Goal: Find contact information: Find contact information

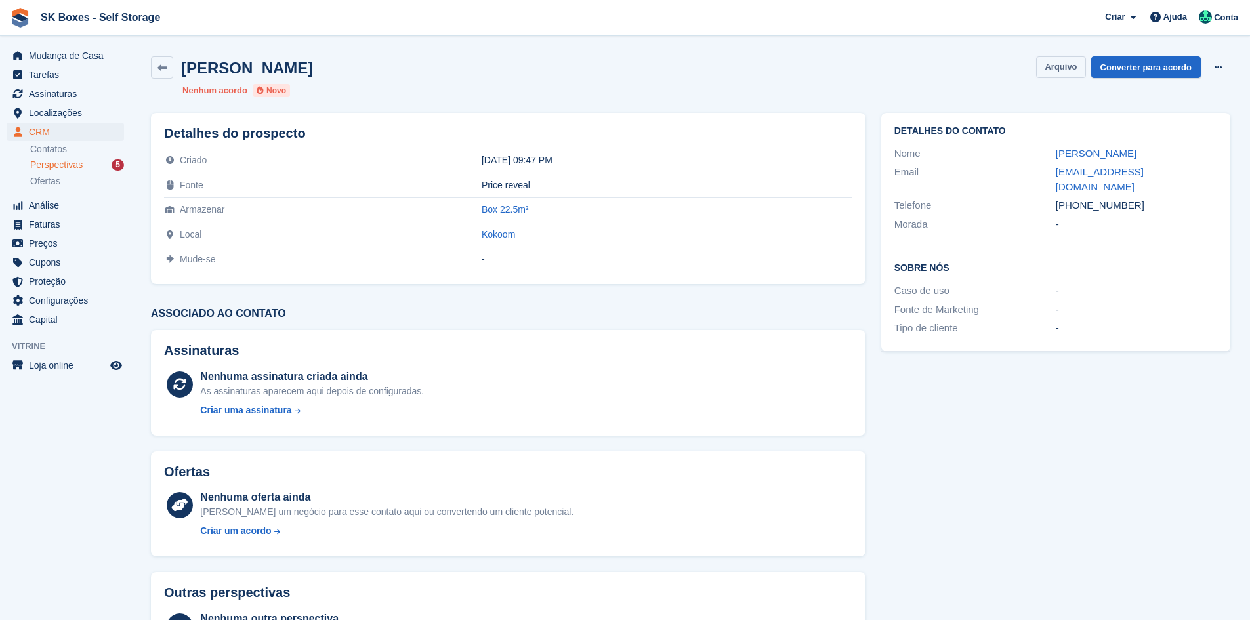
click at [1064, 75] on button "Arquivo" at bounding box center [1060, 67] width 49 height 22
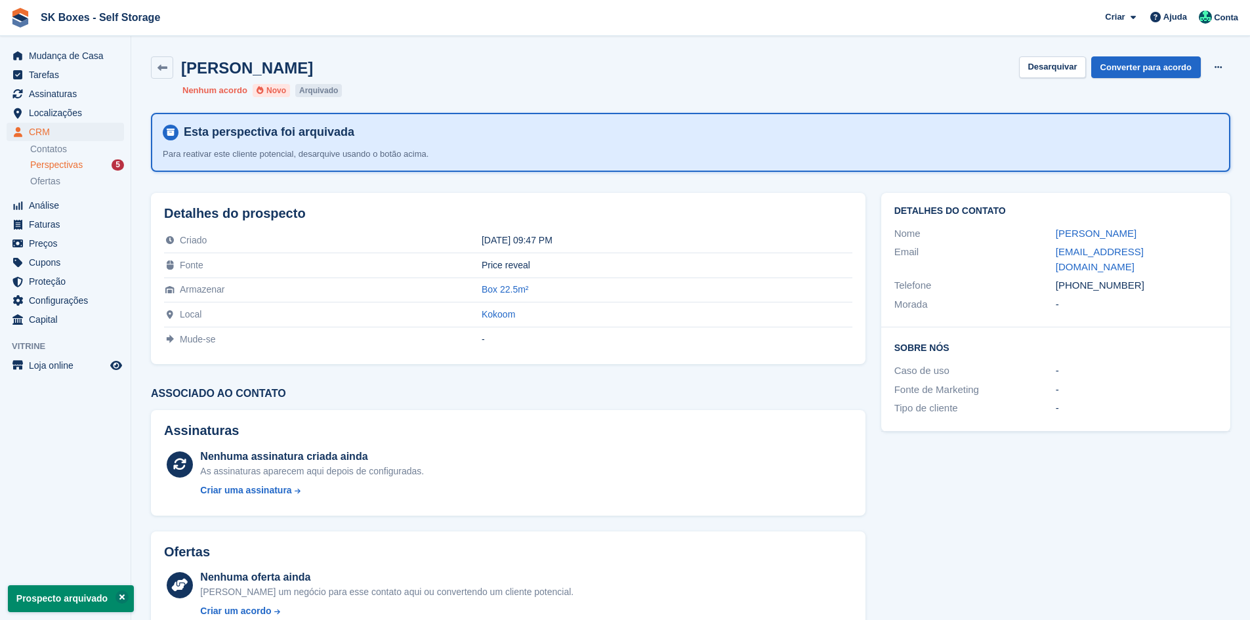
click at [83, 164] on div "Perspectivas 5" at bounding box center [77, 165] width 94 height 12
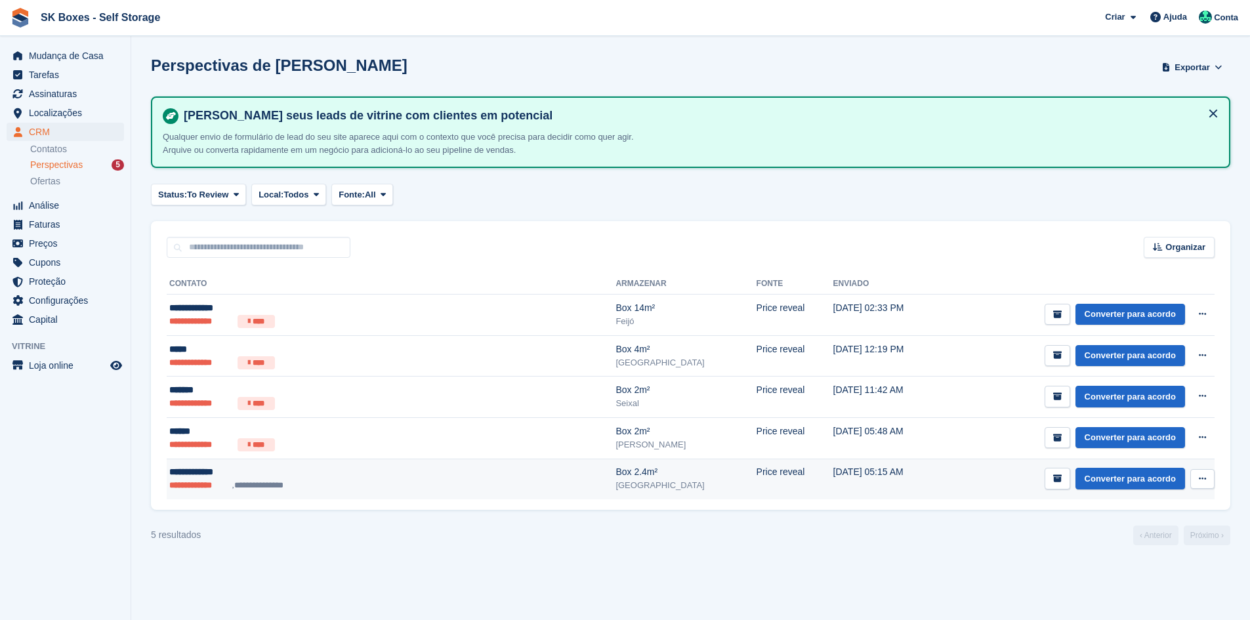
click at [346, 491] on ul "**********" at bounding box center [309, 485] width 281 height 13
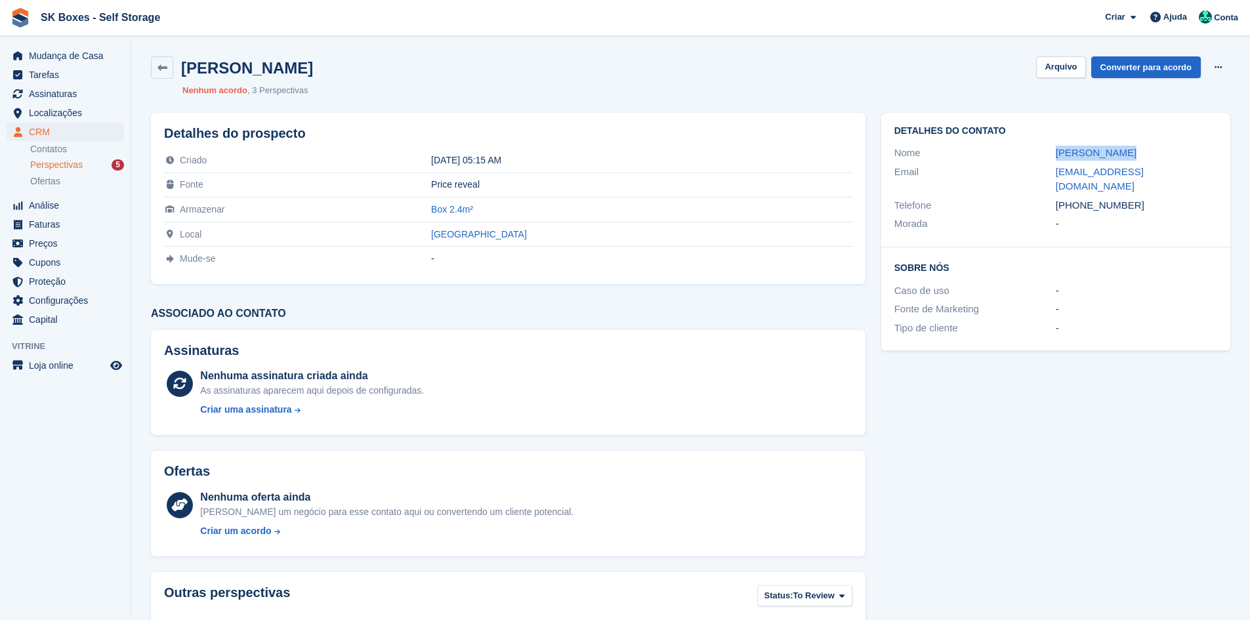
drag, startPoint x: 1043, startPoint y: 156, endPoint x: 1120, endPoint y: 144, distance: 78.2
click at [1120, 144] on div "Nome Diana Almeida" at bounding box center [1055, 153] width 323 height 19
copy div "Diana Almeida"
drag, startPoint x: 1039, startPoint y: 174, endPoint x: 1183, endPoint y: 164, distance: 144.7
click at [1183, 164] on div "Email dalmeida_93@hotmail.com" at bounding box center [1055, 179] width 323 height 33
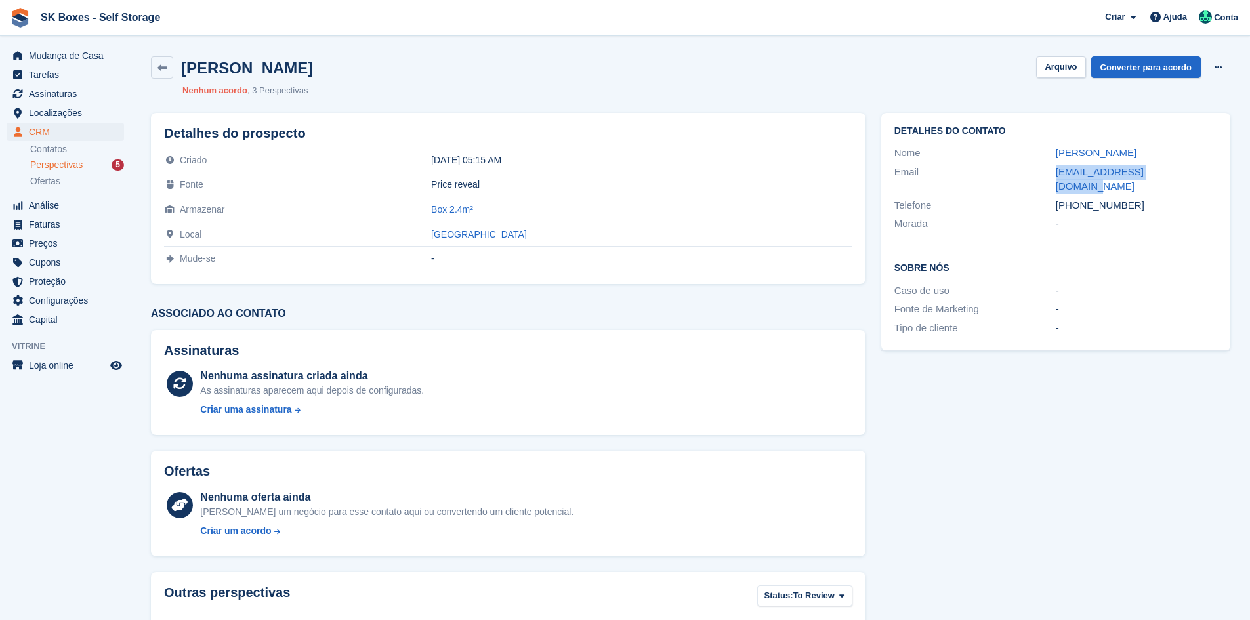
copy div "dalmeida_93@hotmail.com"
click at [1149, 198] on div "+351912928236" at bounding box center [1136, 205] width 161 height 15
drag, startPoint x: 1149, startPoint y: 195, endPoint x: 1080, endPoint y: 195, distance: 68.9
click at [1080, 198] on div "+351912928236" at bounding box center [1136, 205] width 161 height 15
copy div "912928236"
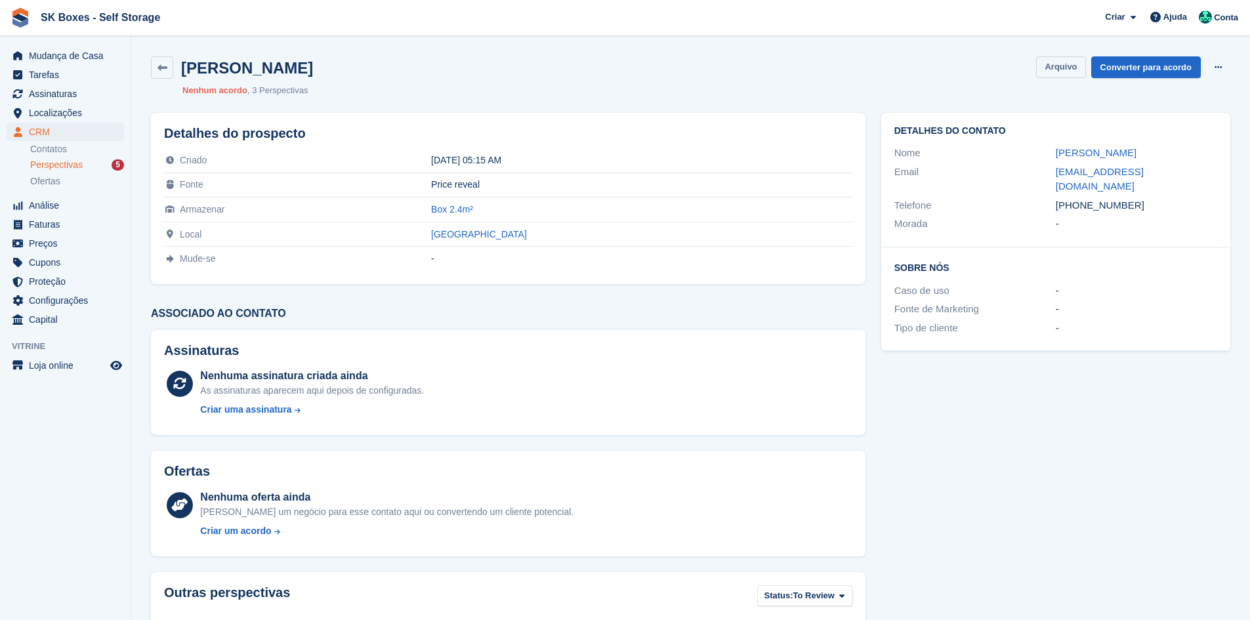
click at [1069, 66] on button "Arquivo" at bounding box center [1060, 67] width 49 height 22
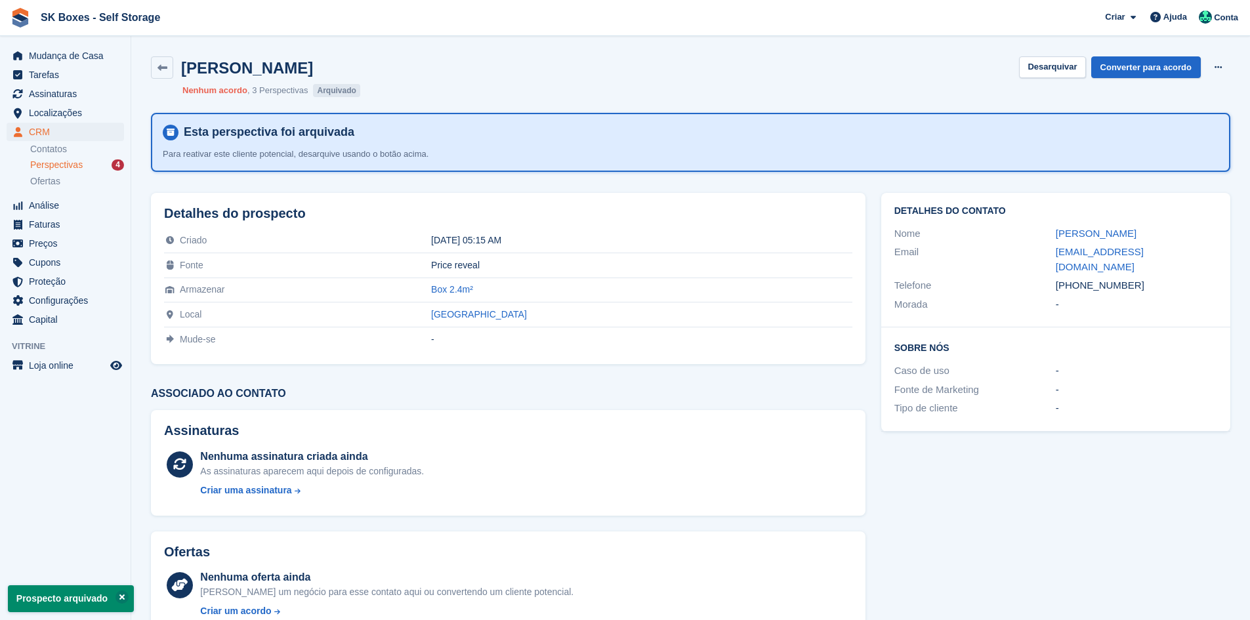
click at [53, 167] on span "Perspectivas" at bounding box center [56, 165] width 52 height 12
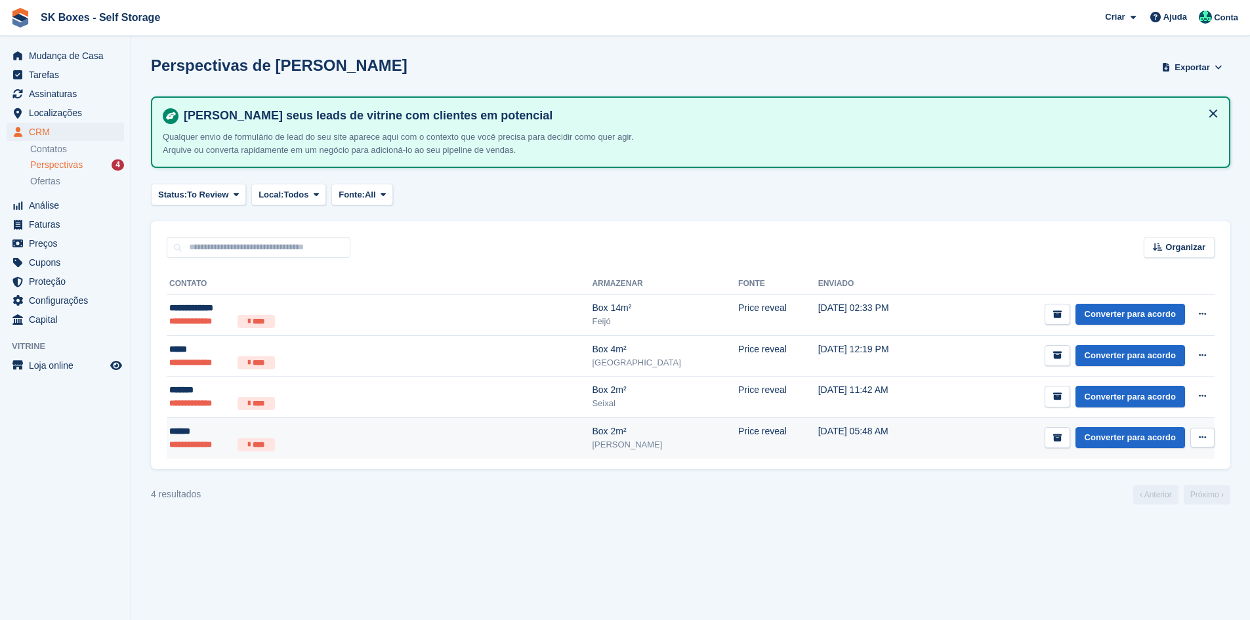
click at [354, 436] on div "******" at bounding box center [297, 432] width 256 height 14
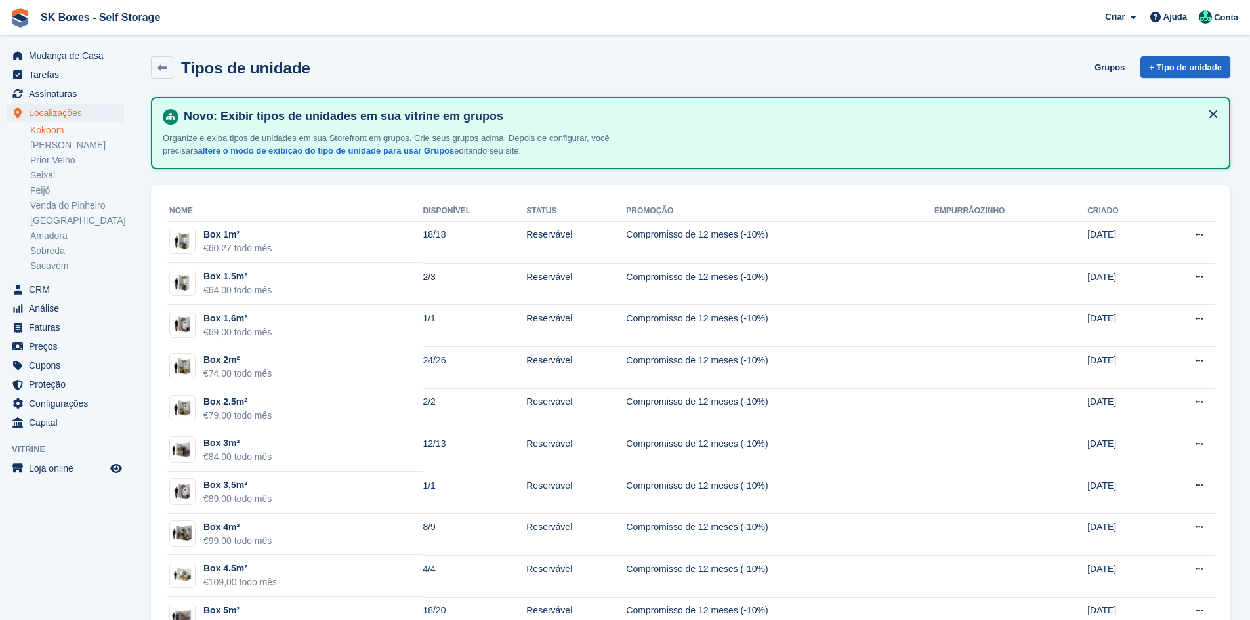
scroll to position [1116, 0]
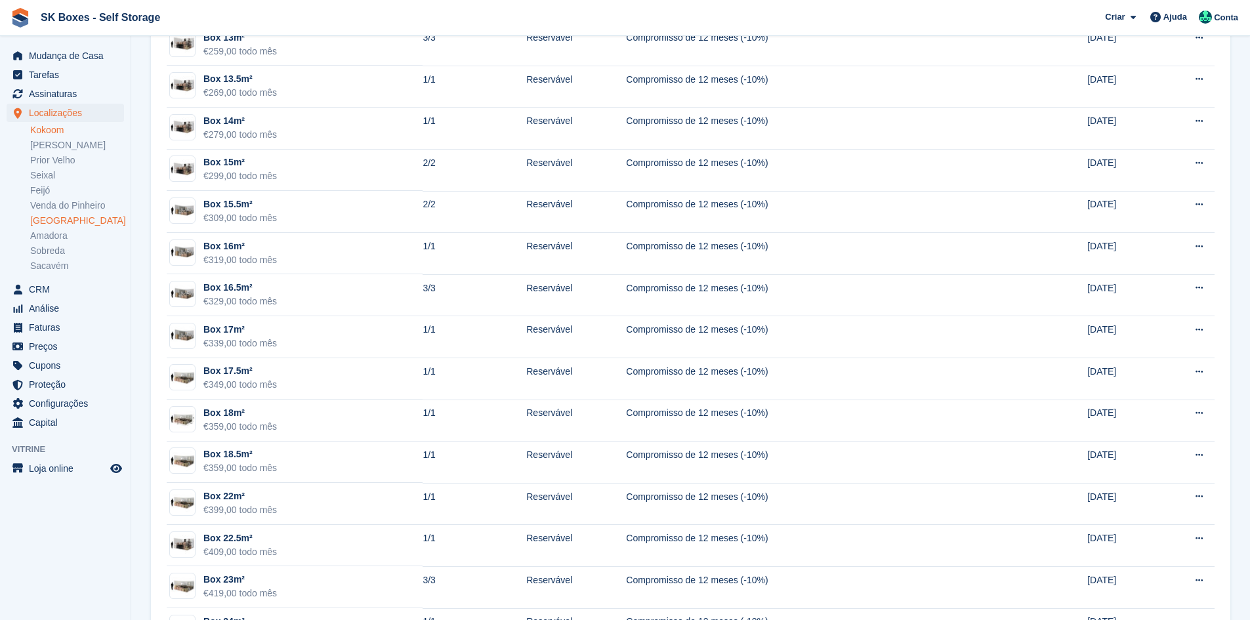
click at [62, 215] on link "[GEOGRAPHIC_DATA]" at bounding box center [77, 221] width 94 height 12
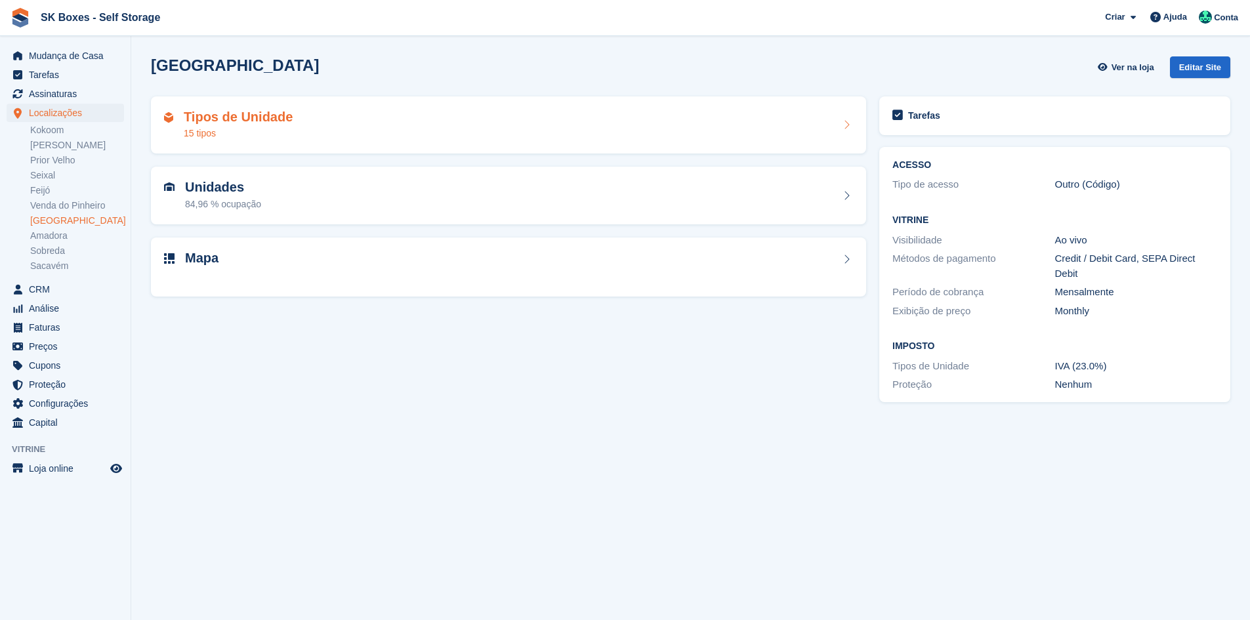
click at [282, 143] on div "Tipos de Unidade 15 tipos" at bounding box center [508, 125] width 715 height 58
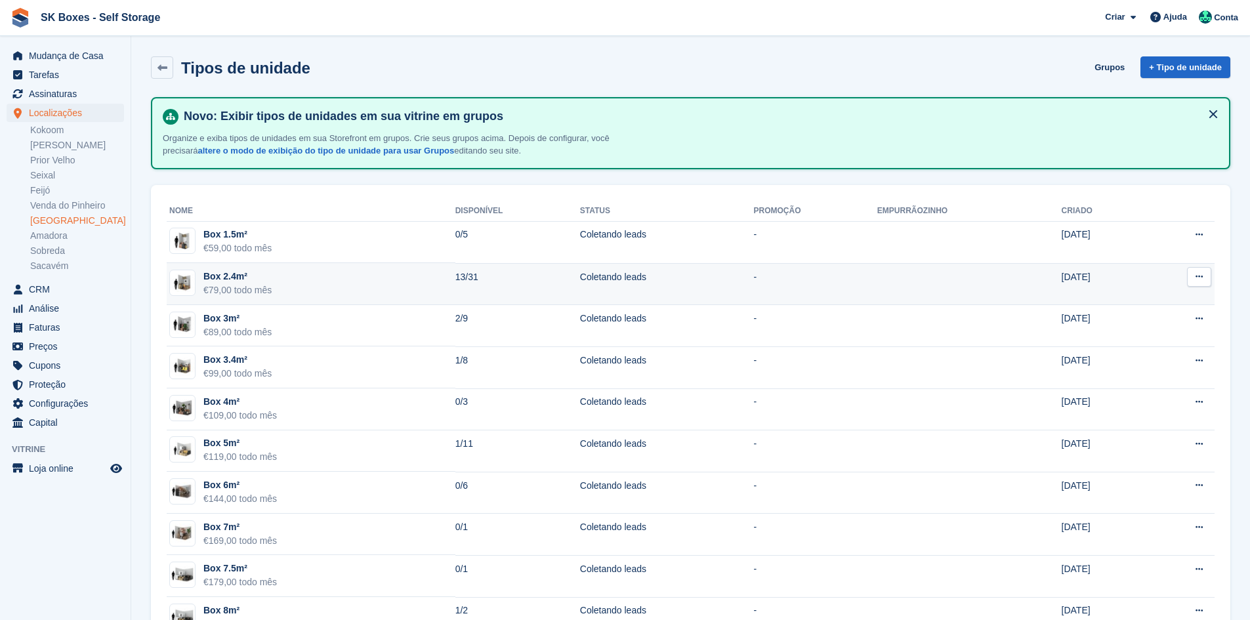
click at [289, 291] on td "Box 2.4m² €79,00 todo mês" at bounding box center [311, 284] width 289 height 42
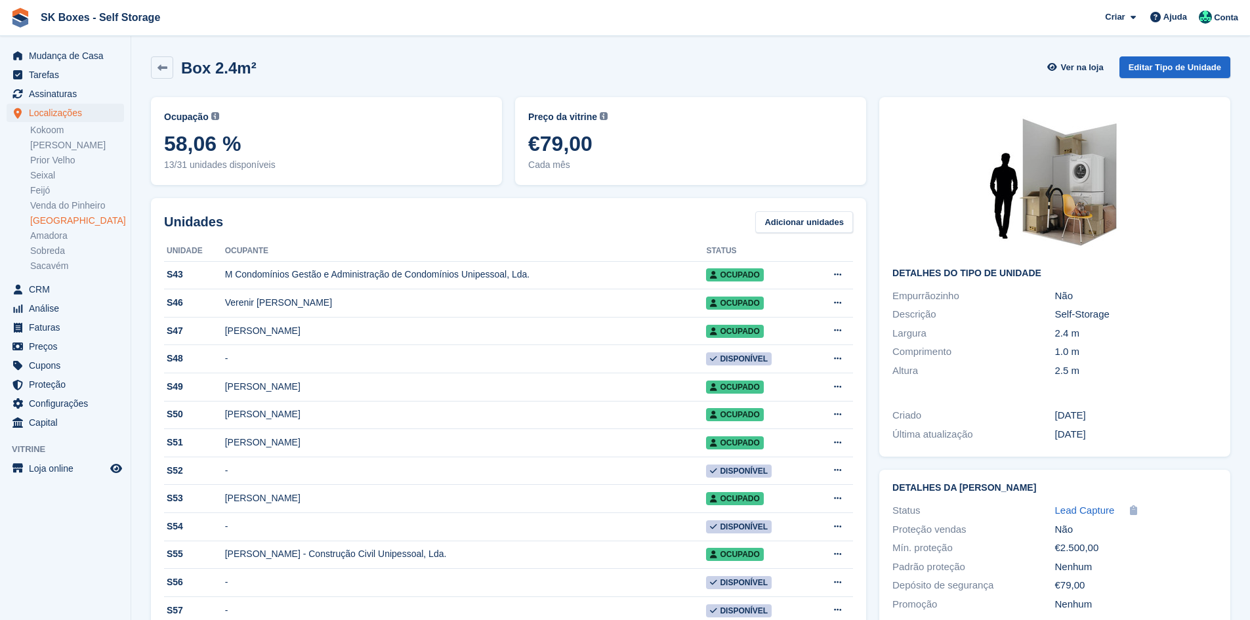
click at [49, 169] on li "Seixal" at bounding box center [80, 176] width 100 height 14
click at [49, 173] on link "Seixal" at bounding box center [77, 175] width 94 height 12
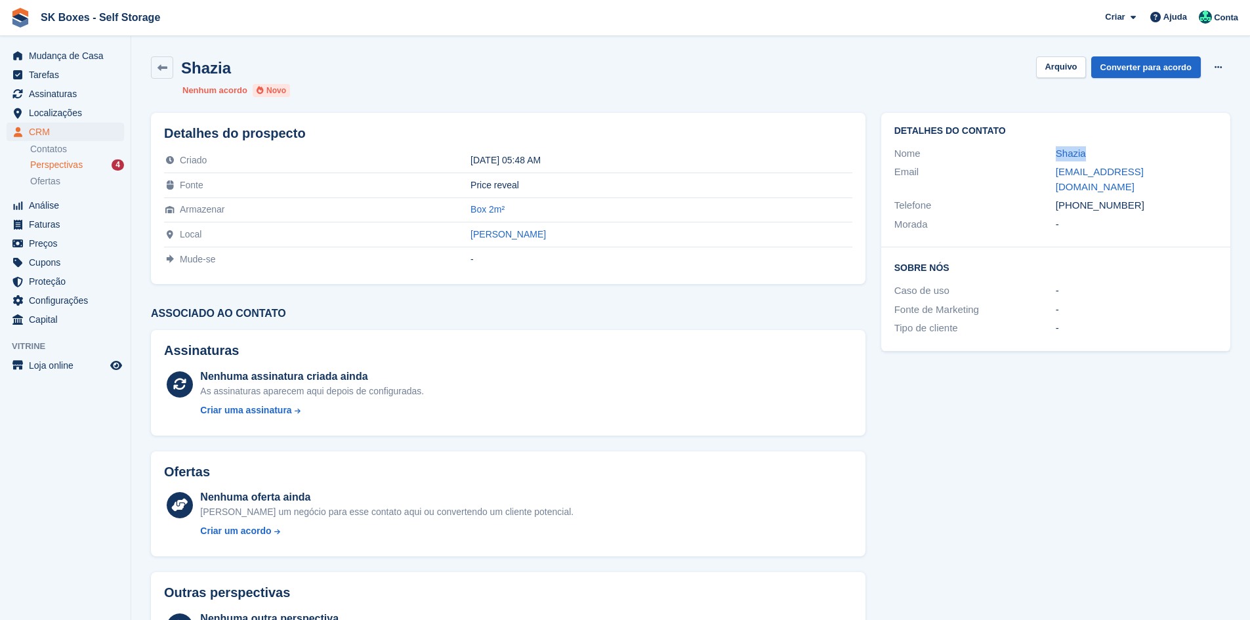
drag, startPoint x: 1016, startPoint y: 143, endPoint x: 1125, endPoint y: 142, distance: 108.3
click at [1125, 142] on div "Detalhes do contato Nome Shazia Email [EMAIL_ADDRESS][DOMAIN_NAME] Telefone [PH…" at bounding box center [1055, 180] width 349 height 135
copy div "Shazia"
drag, startPoint x: 1175, startPoint y: 191, endPoint x: 1078, endPoint y: 193, distance: 97.1
click at [1078, 198] on div "[PHONE_NUMBER]" at bounding box center [1136, 205] width 161 height 15
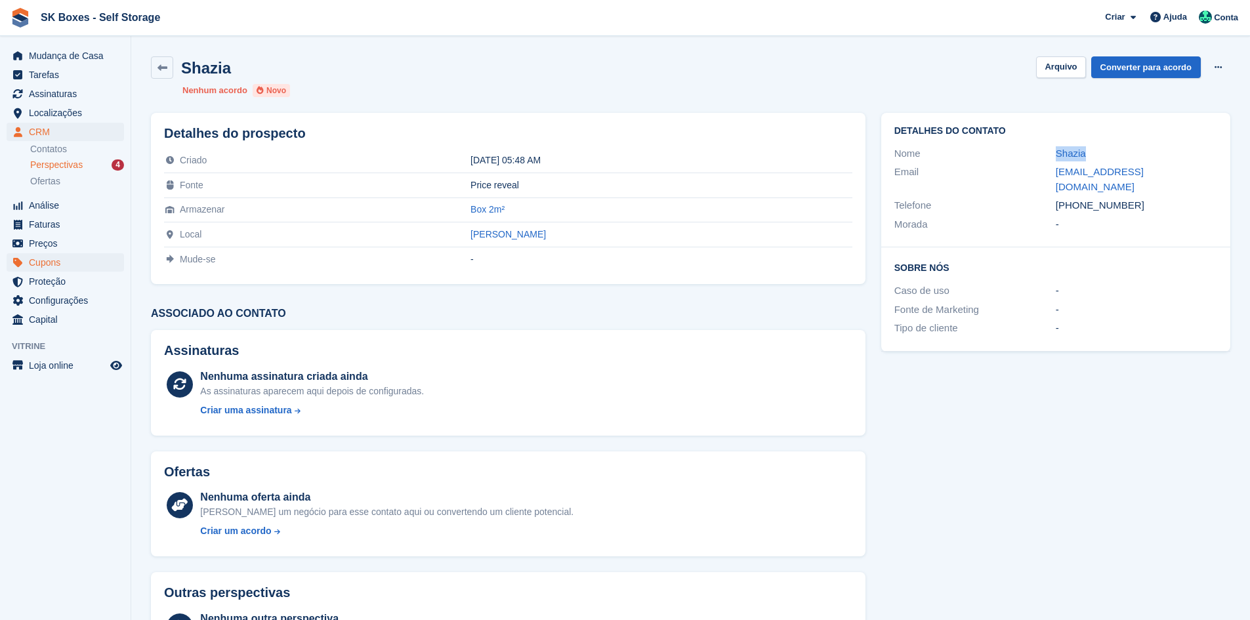
copy div "927438120"
drag, startPoint x: 1074, startPoint y: 335, endPoint x: 1090, endPoint y: 243, distance: 93.2
click at [1077, 333] on div "Sobre Nós Caso de uso - Fonte de Marketing - Tipo de cliente -" at bounding box center [1055, 299] width 349 height 104
drag, startPoint x: 1051, startPoint y: 169, endPoint x: 1184, endPoint y: 173, distance: 133.9
click at [1184, 173] on div "Email duasaiyed@gmail.com" at bounding box center [1055, 179] width 323 height 33
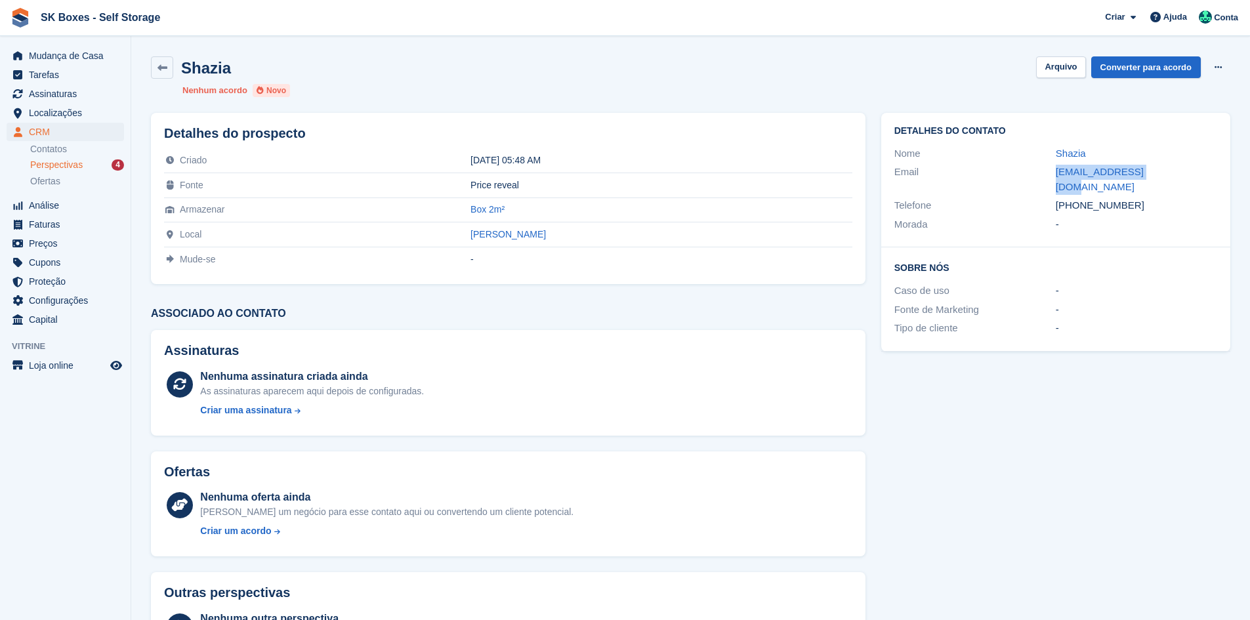
copy div "duasaiyed@gmail.com"
drag, startPoint x: 1139, startPoint y: 193, endPoint x: 1078, endPoint y: 190, distance: 61.1
click at [1078, 198] on div "+351927438120" at bounding box center [1136, 205] width 161 height 15
drag, startPoint x: 1141, startPoint y: 192, endPoint x: 1079, endPoint y: 191, distance: 61.0
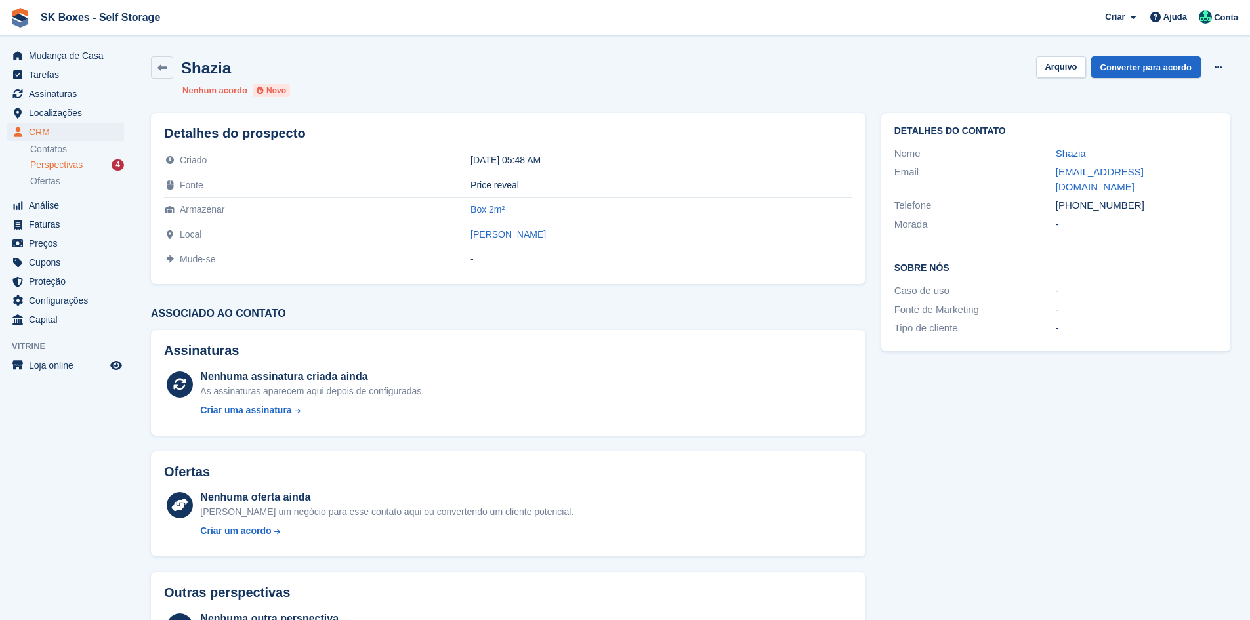
click at [1079, 198] on div "+351927438120" at bounding box center [1136, 205] width 161 height 15
copy div "927438120"
click at [1064, 69] on button "Arquivo" at bounding box center [1060, 67] width 49 height 22
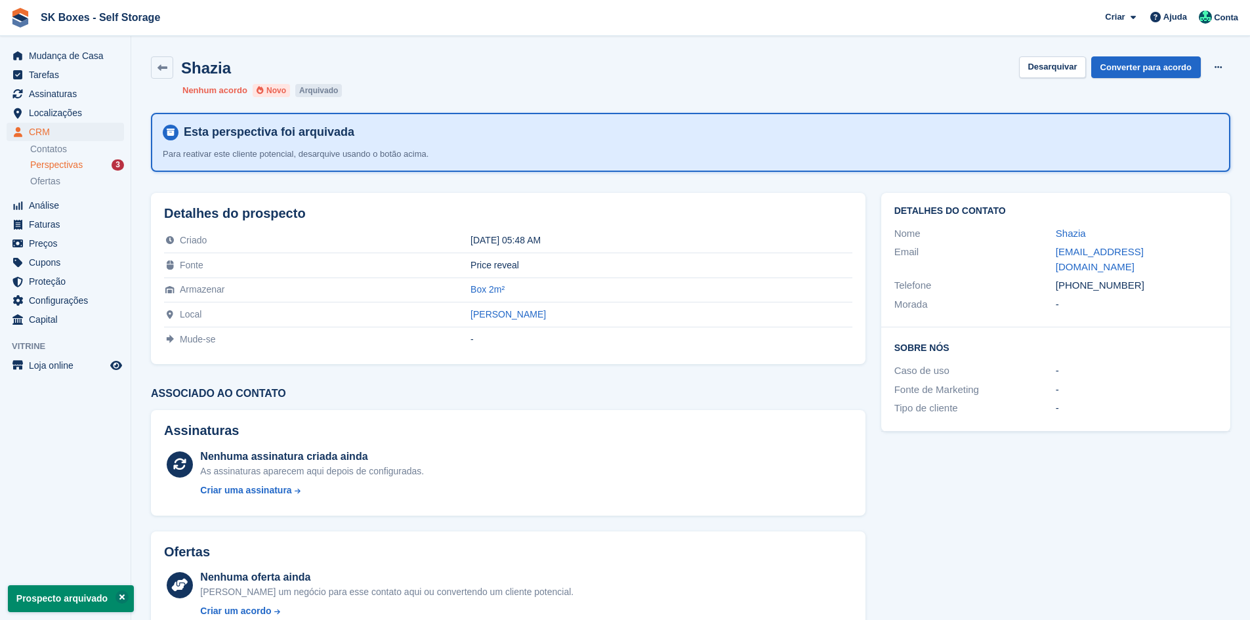
click at [72, 163] on span "Perspectivas" at bounding box center [56, 165] width 52 height 12
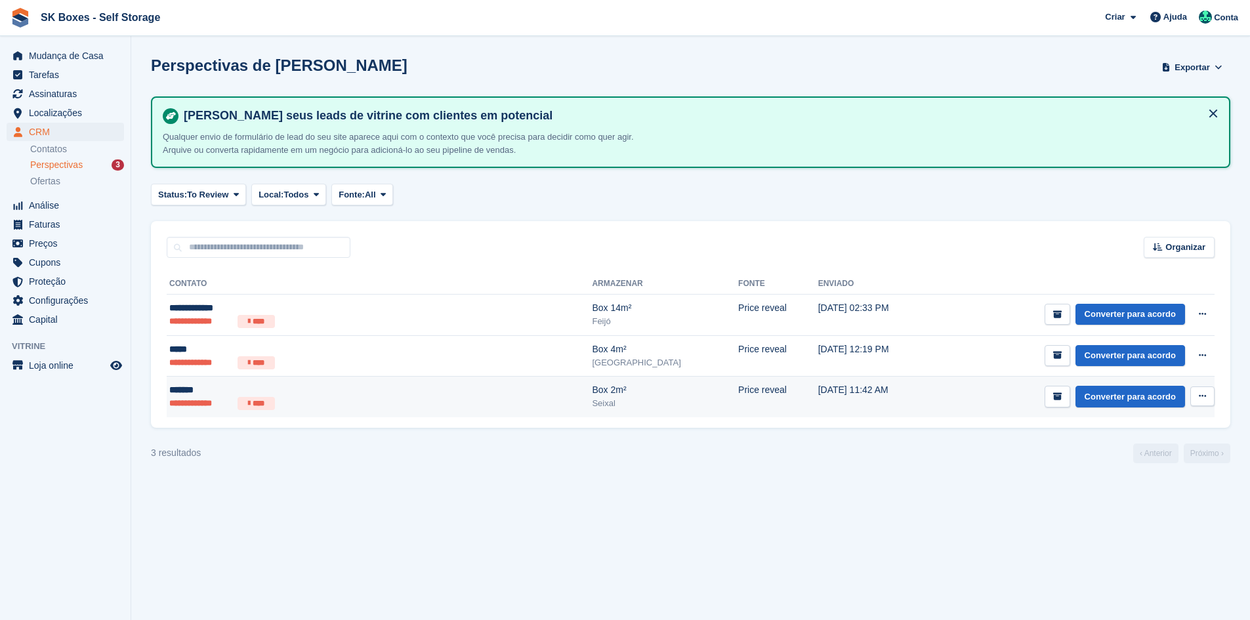
click at [303, 395] on div "*******" at bounding box center [297, 390] width 256 height 14
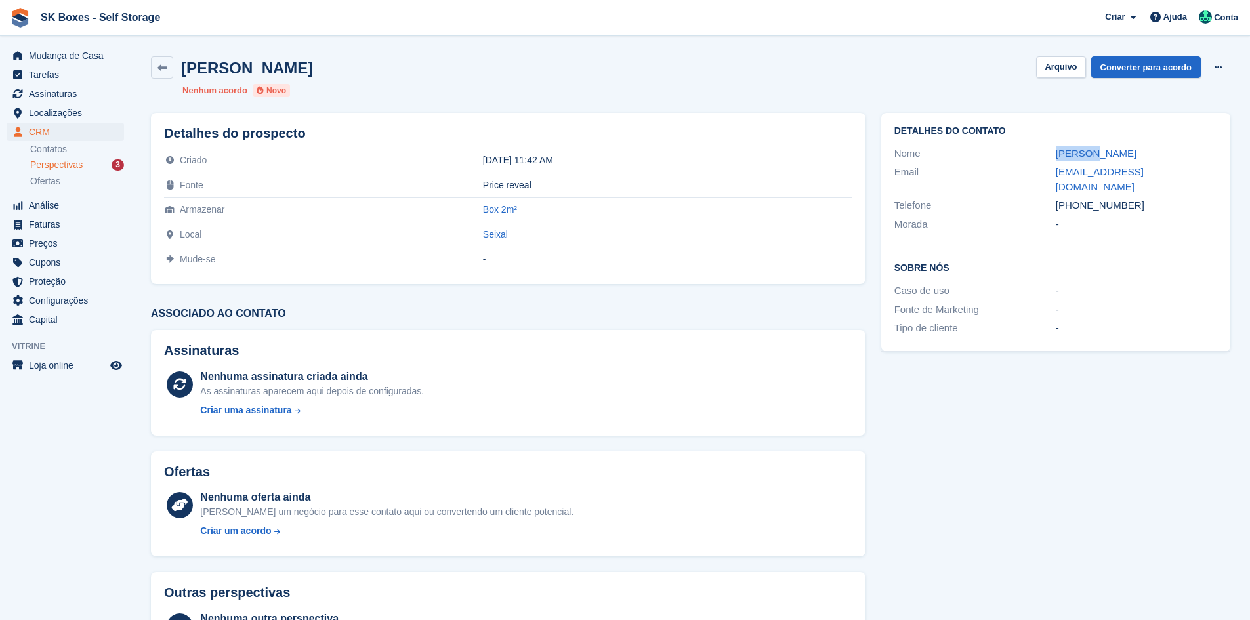
drag, startPoint x: 1049, startPoint y: 156, endPoint x: 1091, endPoint y: 152, distance: 42.2
click at [1091, 152] on div "Nome Natalia" at bounding box center [1055, 153] width 323 height 19
copy div "Natalia"
drag, startPoint x: 1147, startPoint y: 190, endPoint x: 1078, endPoint y: 193, distance: 69.6
click at [1078, 198] on div "+351927505677" at bounding box center [1136, 205] width 161 height 15
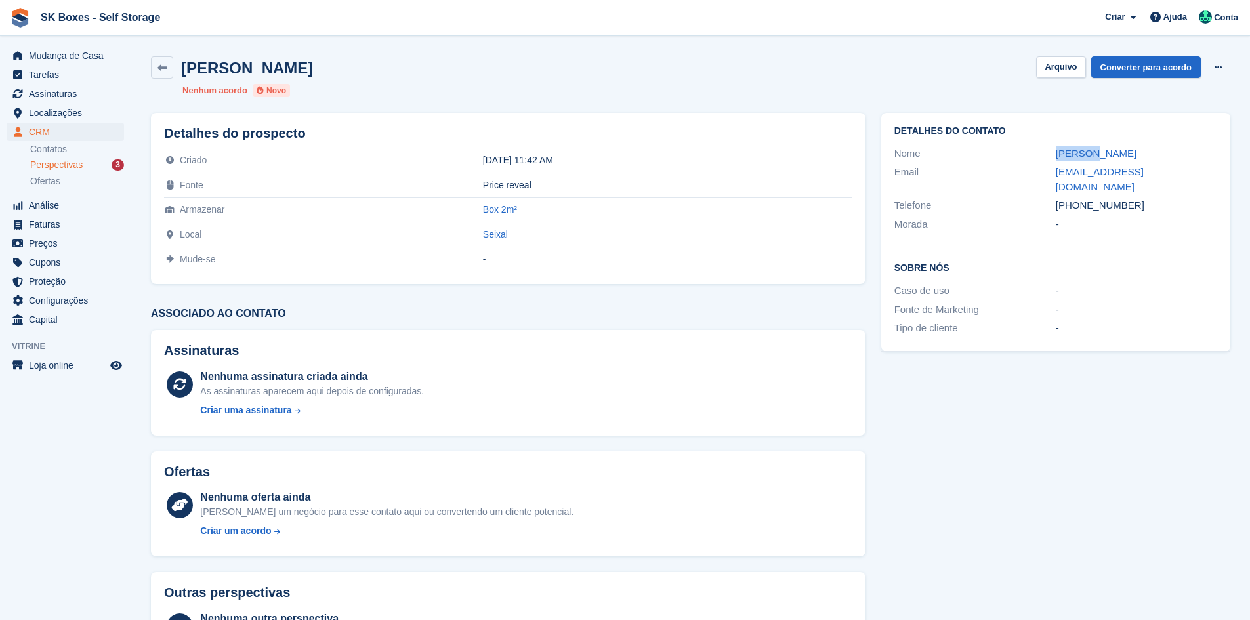
copy div "927505677"
drag, startPoint x: 1037, startPoint y: 165, endPoint x: 1159, endPoint y: 173, distance: 122.4
click at [1159, 173] on div "Email brkindo@gmail.com" at bounding box center [1055, 179] width 323 height 33
copy div "brkindo@gmail.com"
click at [1064, 72] on button "Arquivo" at bounding box center [1060, 67] width 49 height 22
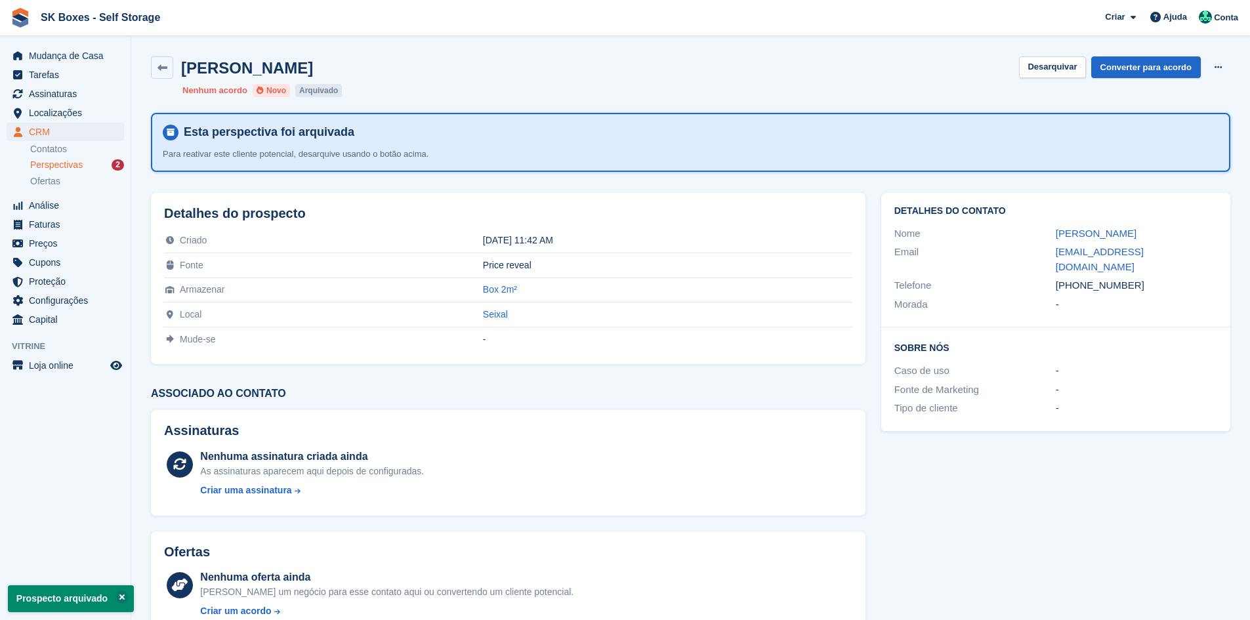
click at [97, 162] on div "Perspectivas 2" at bounding box center [77, 165] width 94 height 12
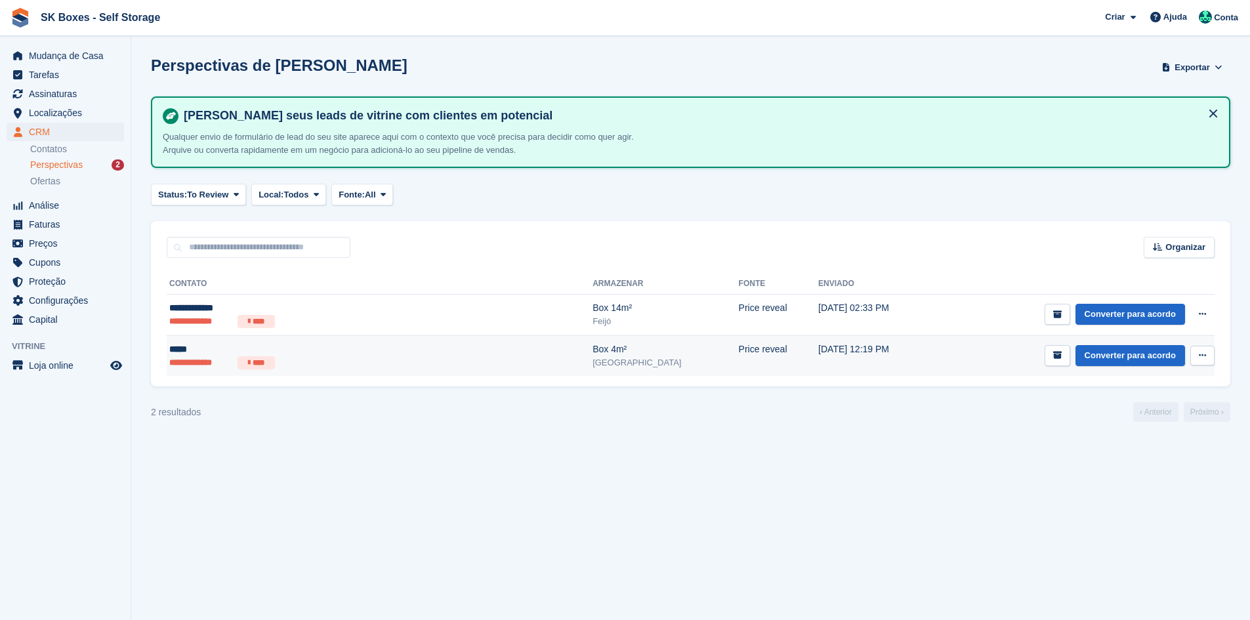
click at [346, 359] on ul "**********" at bounding box center [297, 362] width 257 height 13
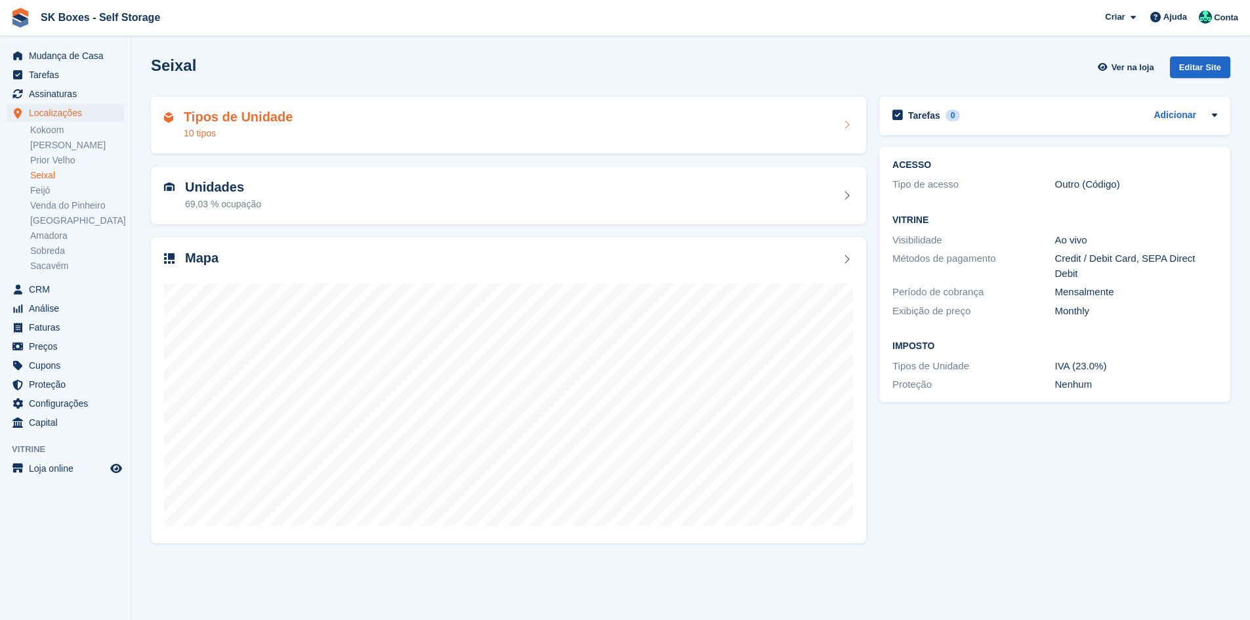
click at [438, 134] on div "Tipos de Unidade 10 tipos" at bounding box center [508, 125] width 689 height 31
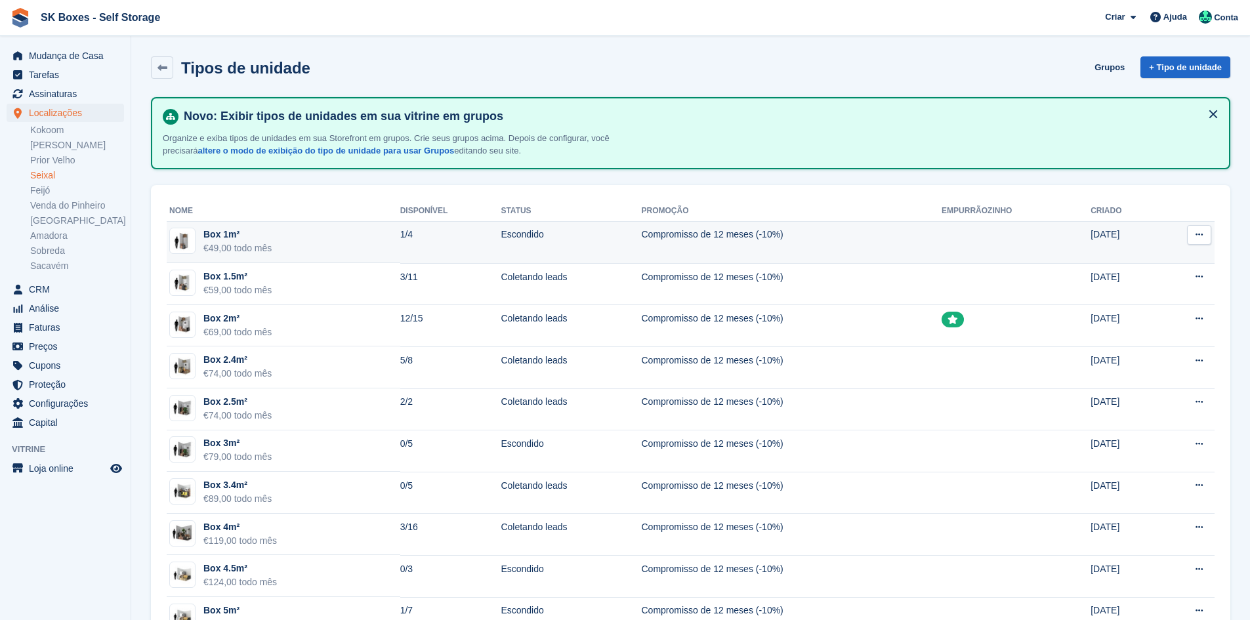
scroll to position [49, 0]
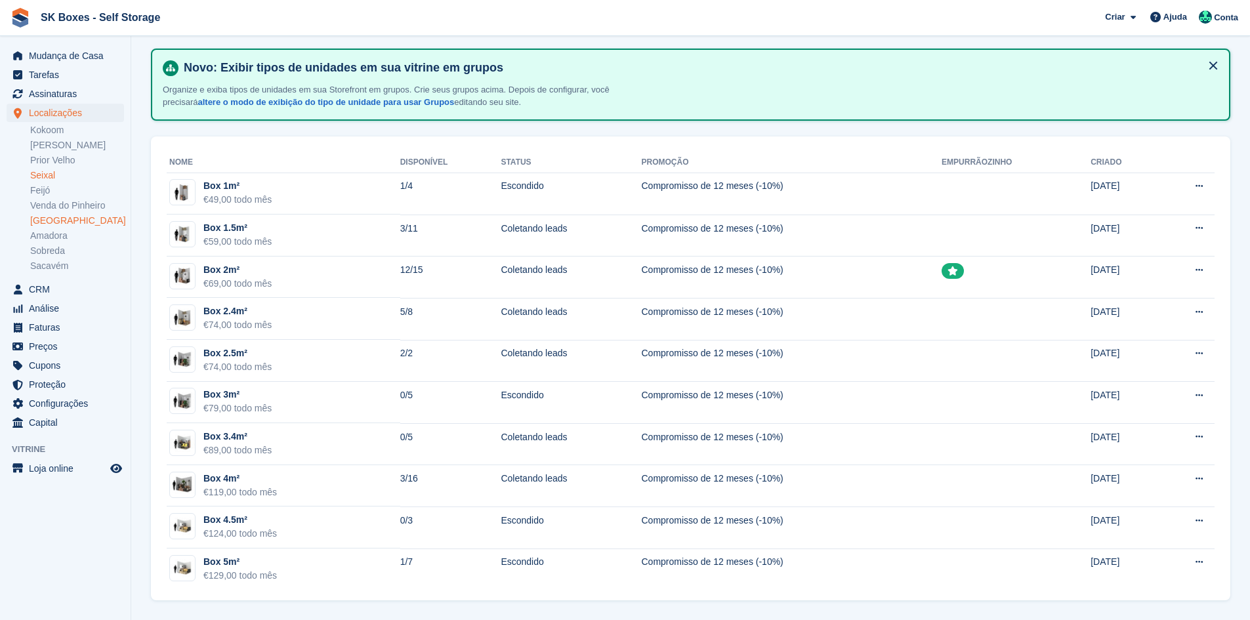
click at [60, 220] on link "[GEOGRAPHIC_DATA]" at bounding box center [77, 221] width 94 height 12
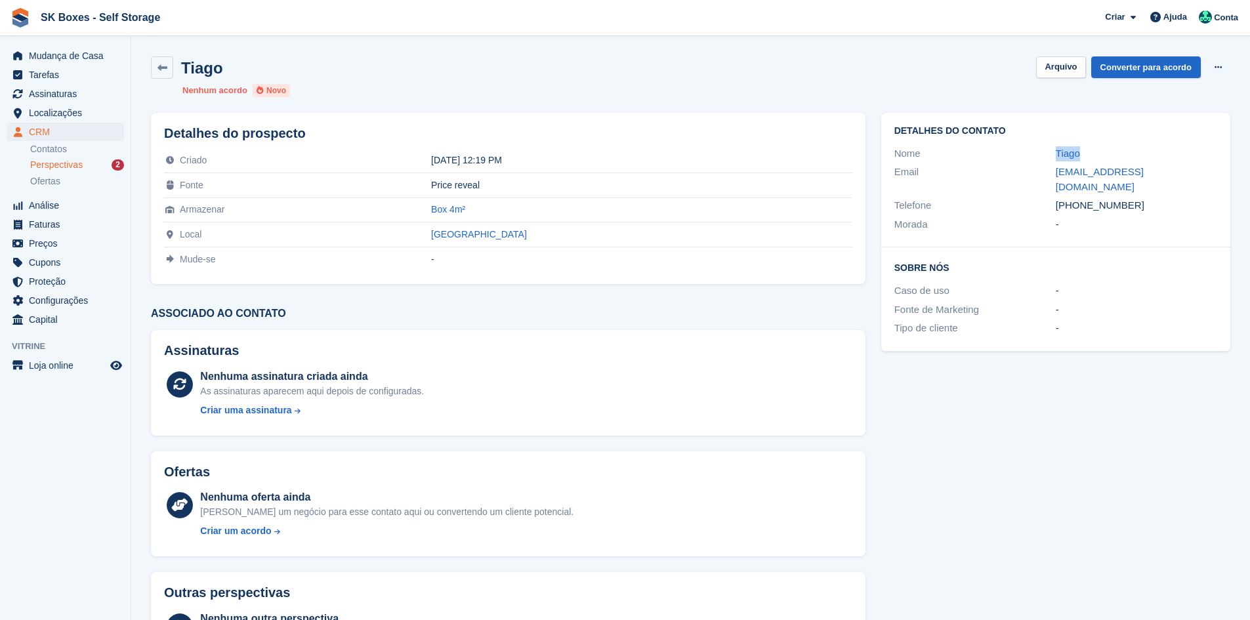
drag, startPoint x: 1089, startPoint y: 151, endPoint x: 1004, endPoint y: 145, distance: 84.9
click at [1003, 146] on div "Nome Tiago" at bounding box center [1055, 153] width 323 height 19
copy div "Tiago"
drag, startPoint x: 1040, startPoint y: 173, endPoint x: 1253, endPoint y: 202, distance: 214.6
click at [1227, 179] on div "Detalhes do contato Nome Tiago Email tiago_jorge_jesus@hotmail.com Telefone +35…" at bounding box center [1055, 180] width 349 height 135
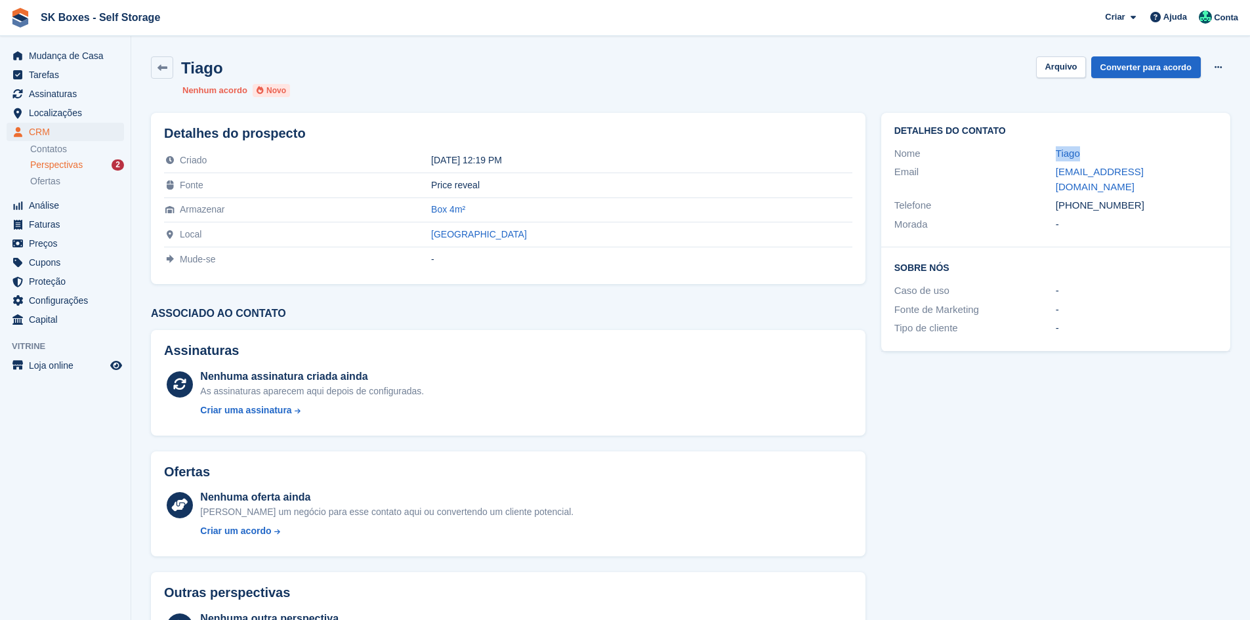
copy div "tiago_jorge_jesus@hotmail.com"
drag, startPoint x: 1133, startPoint y: 193, endPoint x: 1078, endPoint y: 193, distance: 54.5
click at [1078, 198] on div "+351930614402" at bounding box center [1136, 205] width 161 height 15
copy div "930614402"
click at [1149, 339] on div "Detalhes do contato Nome Tiago Email tiago_jorge_jesus@hotmail.com Telefone +35…" at bounding box center [1055, 232] width 365 height 255
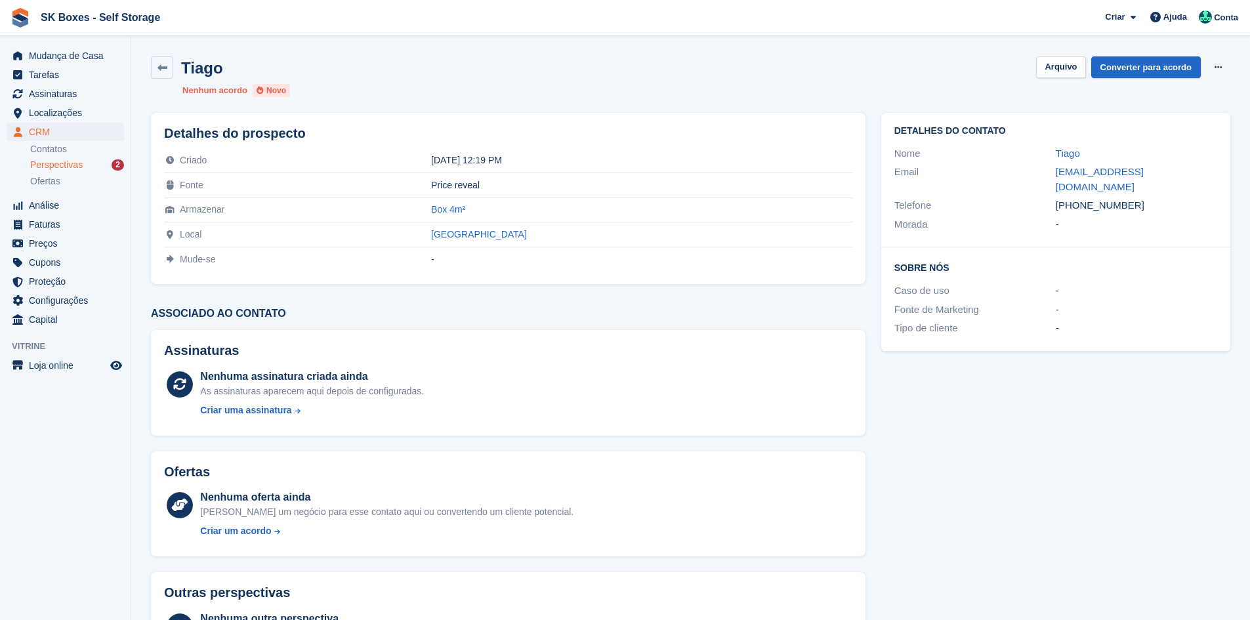
drag, startPoint x: 1139, startPoint y: 193, endPoint x: 1079, endPoint y: 189, distance: 59.8
click at [1079, 198] on div "+351930614402" at bounding box center [1136, 205] width 161 height 15
copy div "930614402"
click at [1052, 62] on button "Arquivo" at bounding box center [1060, 67] width 49 height 22
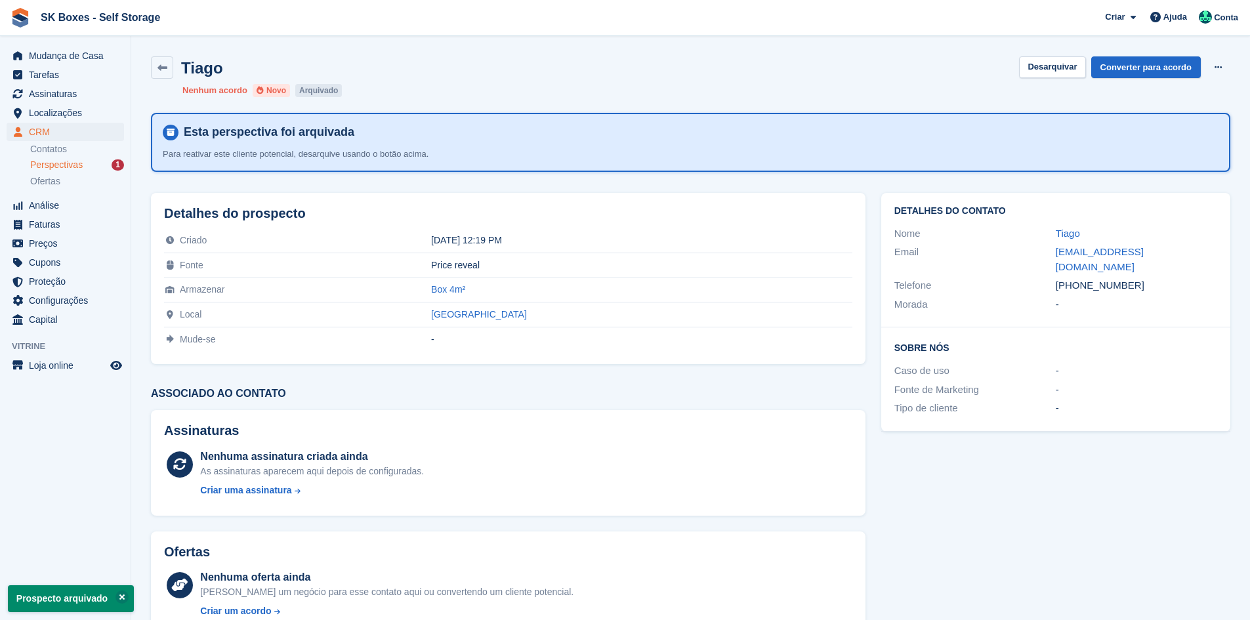
click at [101, 165] on div "Perspectivas 1" at bounding box center [77, 165] width 94 height 12
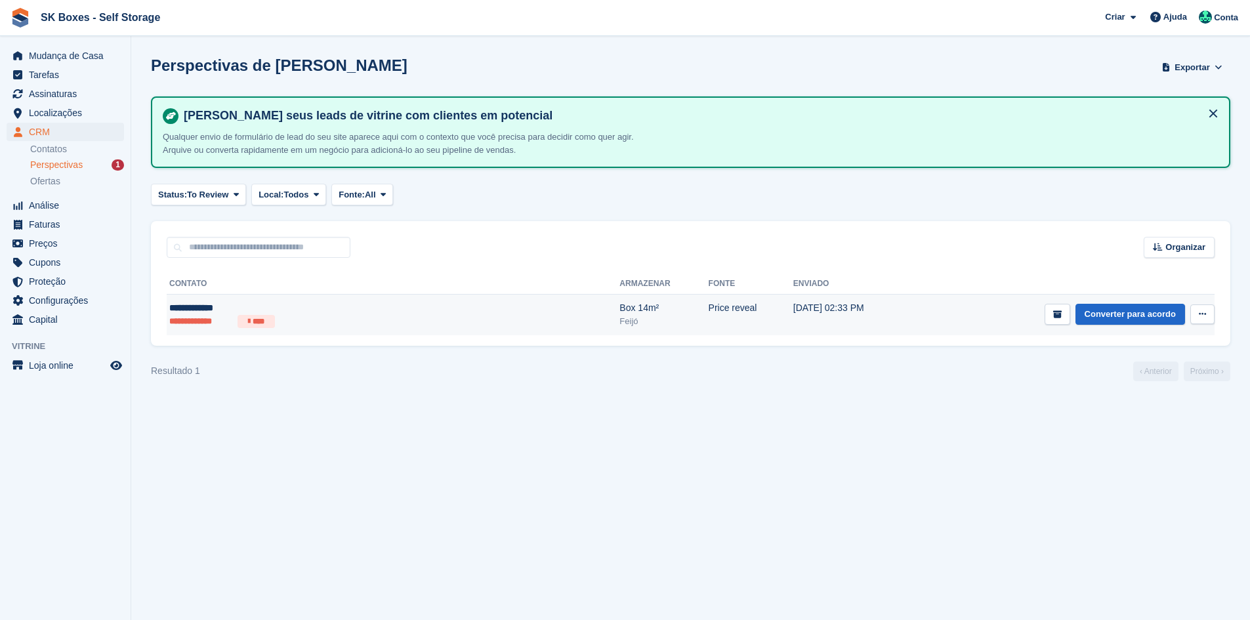
click at [362, 303] on div "**********" at bounding box center [297, 308] width 257 height 14
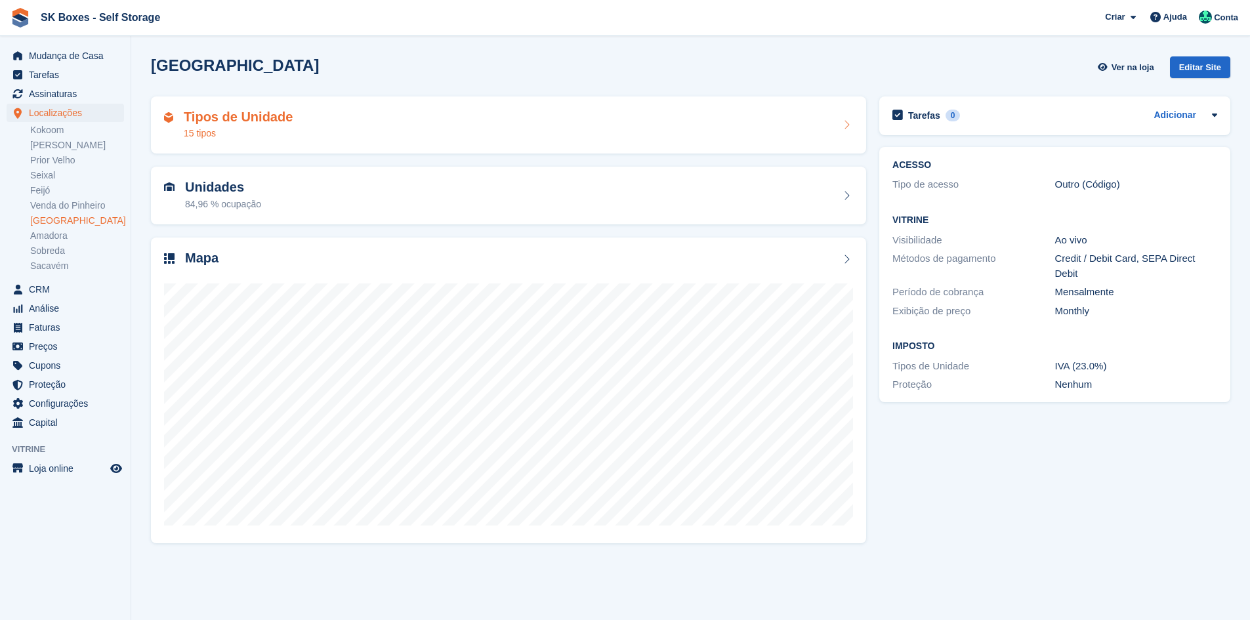
click at [277, 127] on div "15 tipos" at bounding box center [238, 134] width 109 height 14
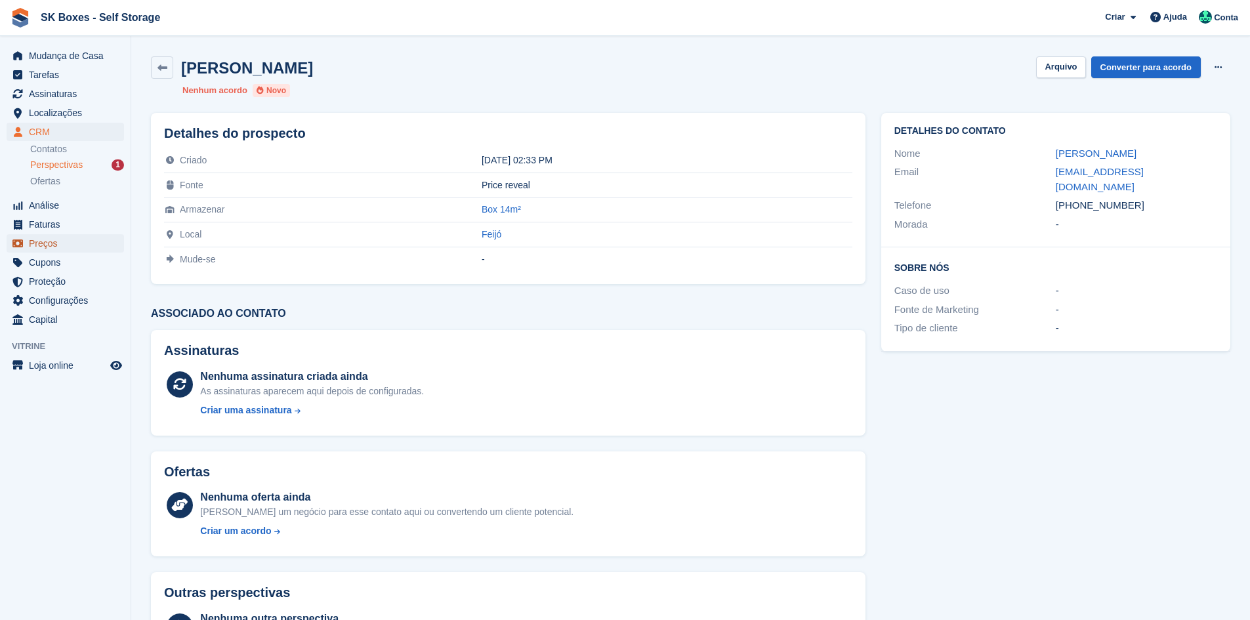
click at [47, 240] on span "Preços" at bounding box center [68, 243] width 79 height 18
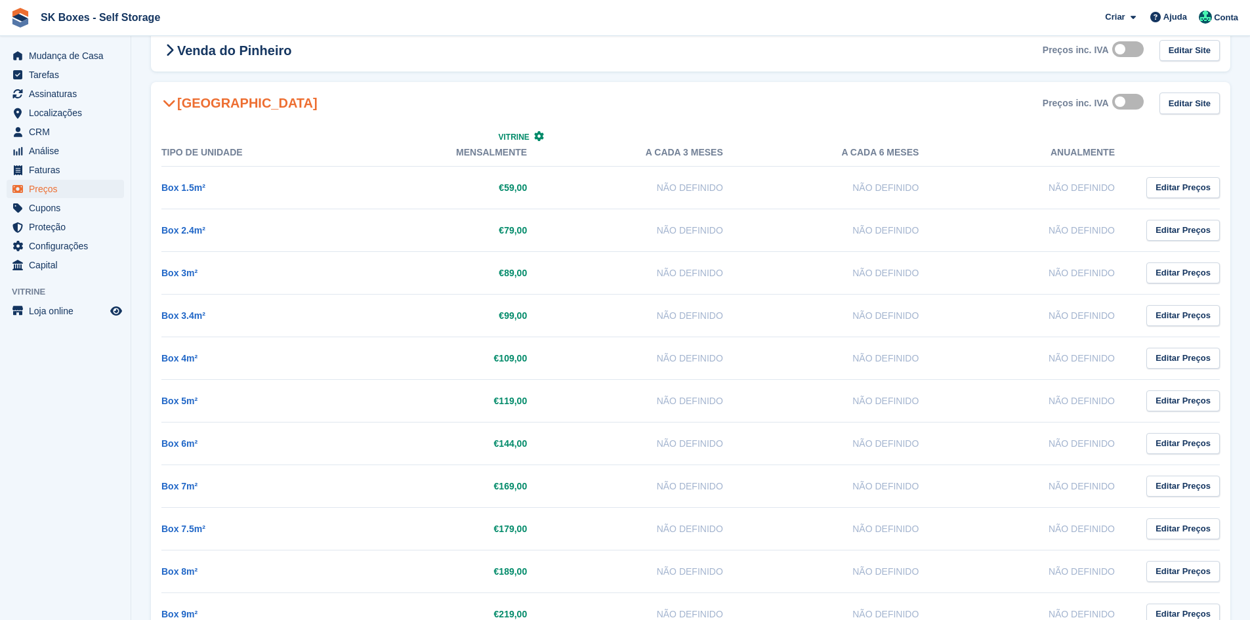
scroll to position [2887, 0]
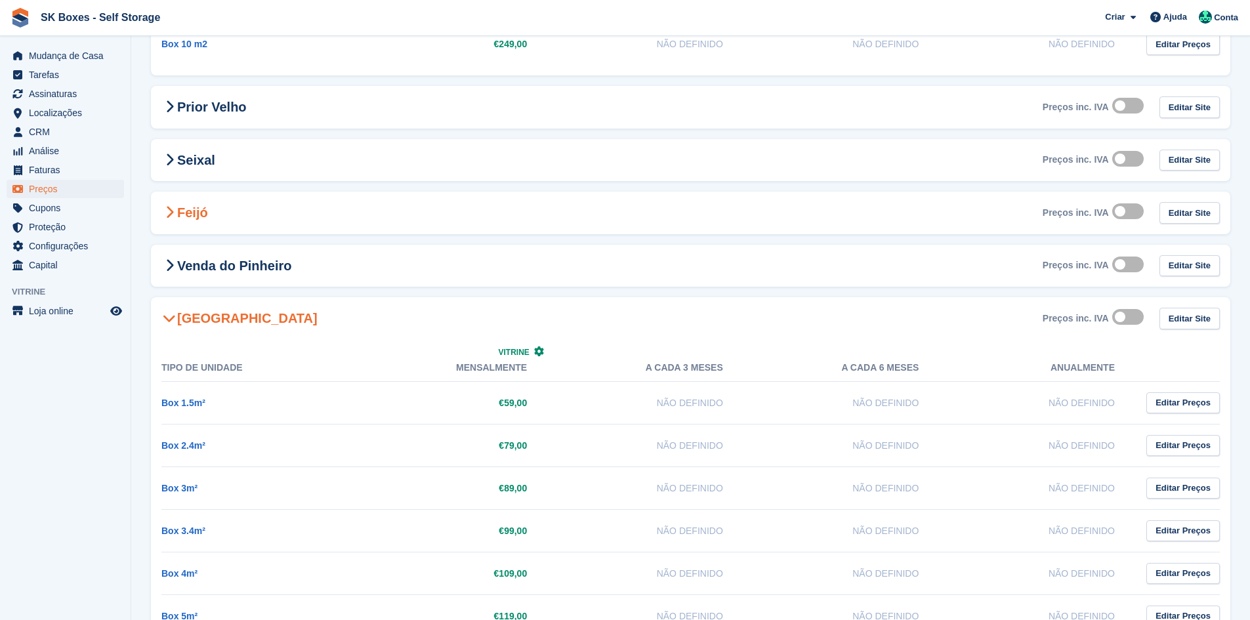
click at [188, 210] on h2 "Feijó" at bounding box center [184, 213] width 47 height 16
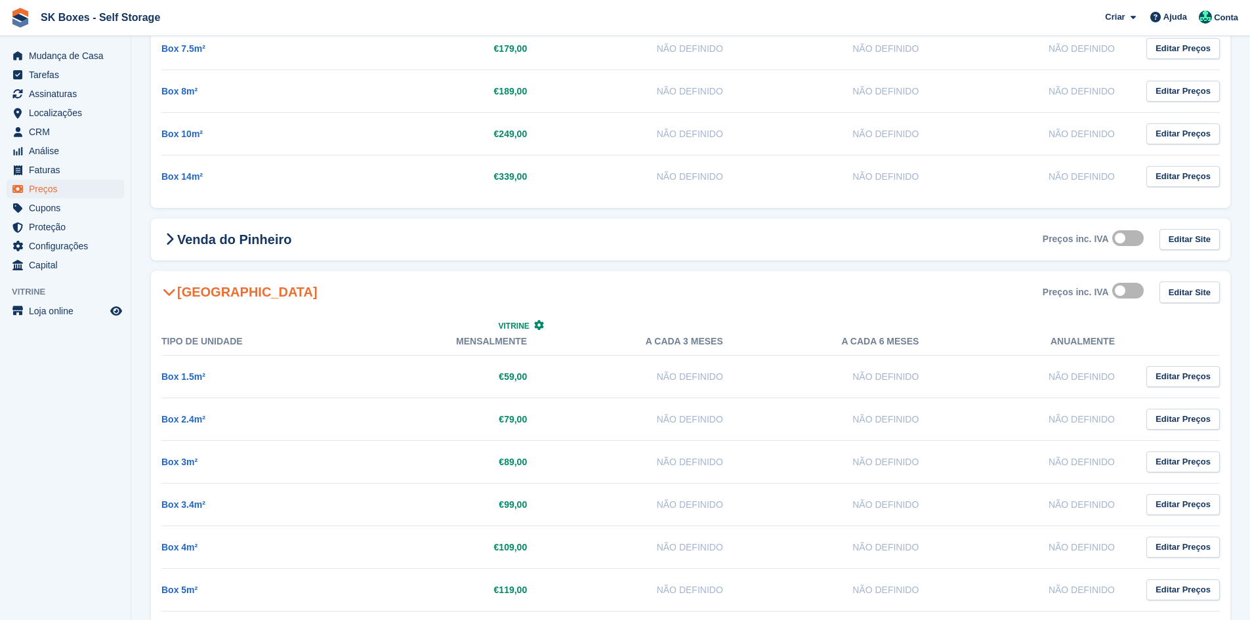
scroll to position [3478, 0]
